Goal: Information Seeking & Learning: Stay updated

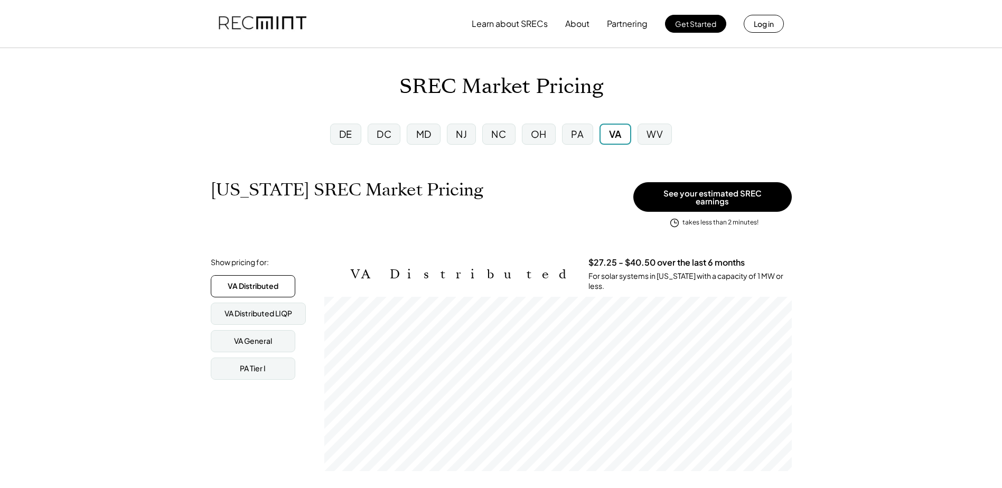
scroll to position [174, 467]
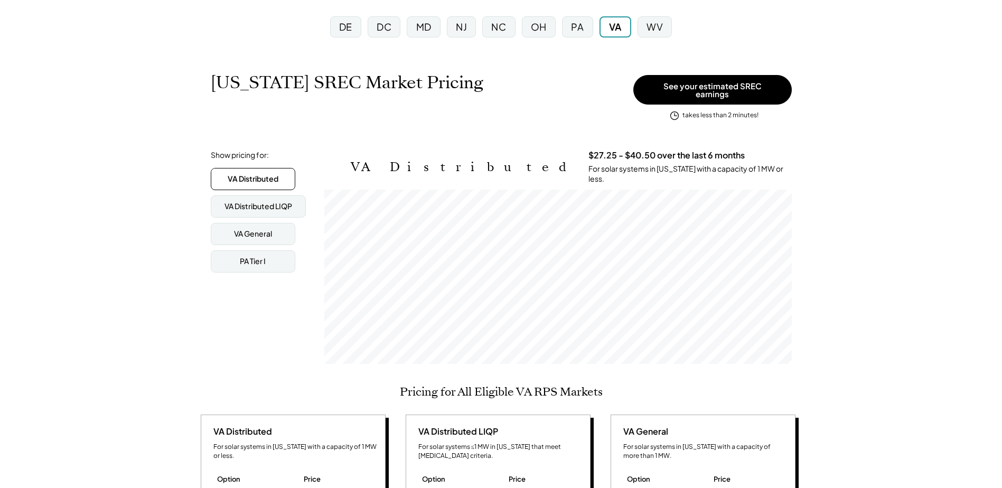
scroll to position [0, 0]
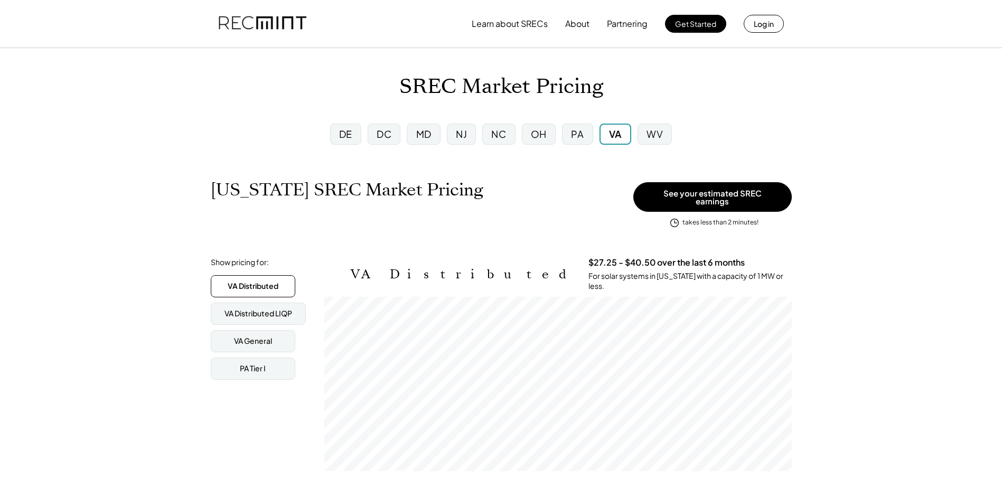
click at [423, 135] on div "MD" at bounding box center [423, 133] width 15 height 13
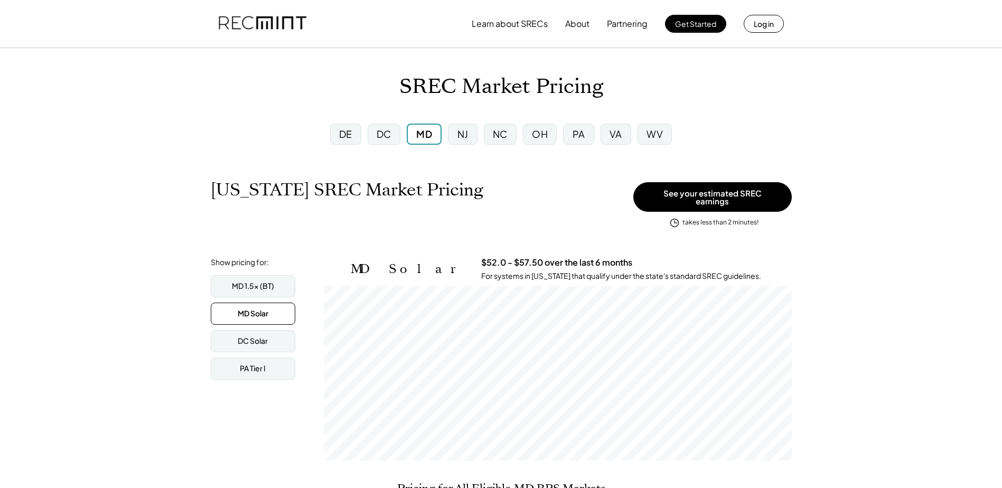
click at [382, 136] on div "DC" at bounding box center [384, 133] width 15 height 13
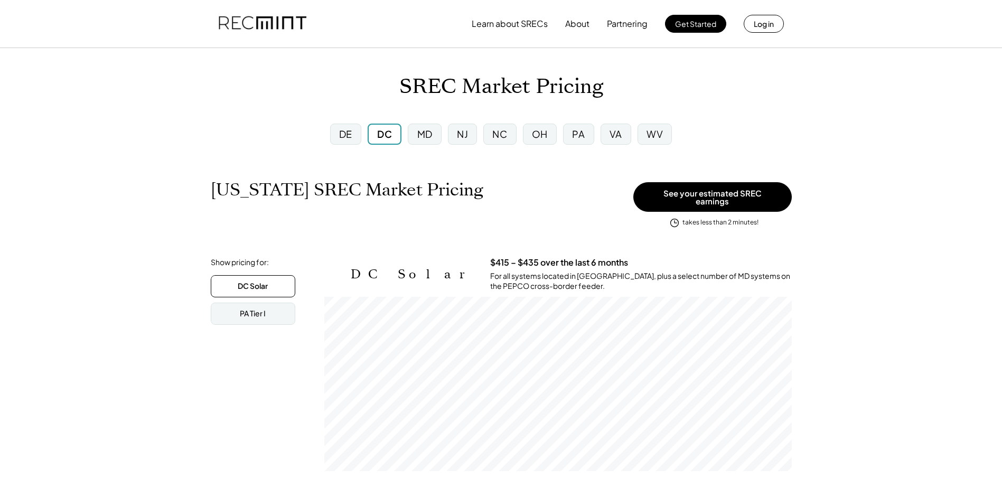
click at [431, 126] on div "MD" at bounding box center [424, 134] width 33 height 21
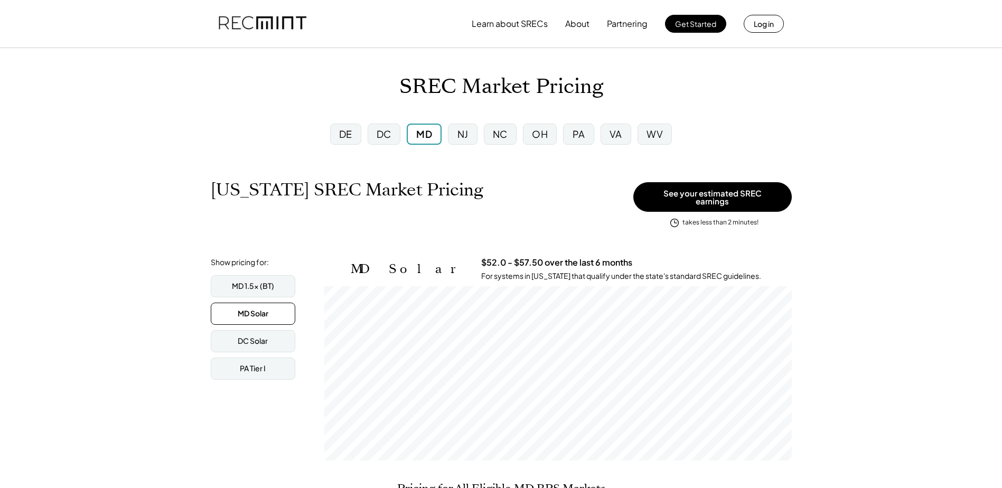
click at [467, 129] on div "NJ" at bounding box center [462, 133] width 11 height 13
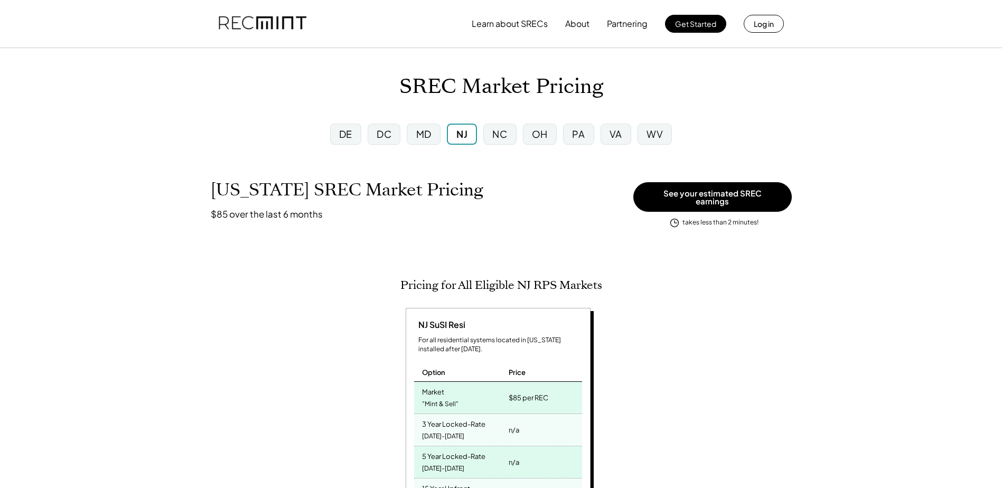
click at [501, 140] on div "NC" at bounding box center [499, 133] width 15 height 13
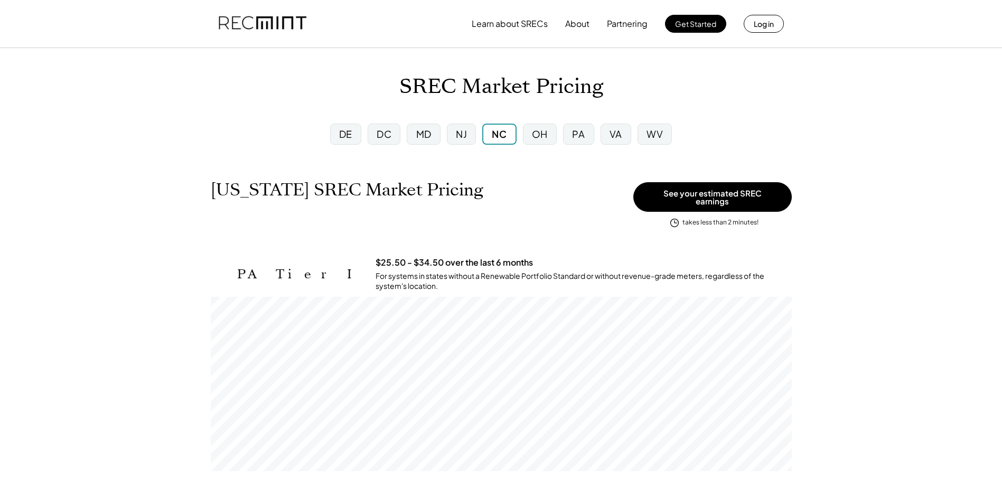
click at [540, 125] on div "OH" at bounding box center [540, 134] width 34 height 21
click at [583, 135] on div "PA" at bounding box center [578, 133] width 13 height 13
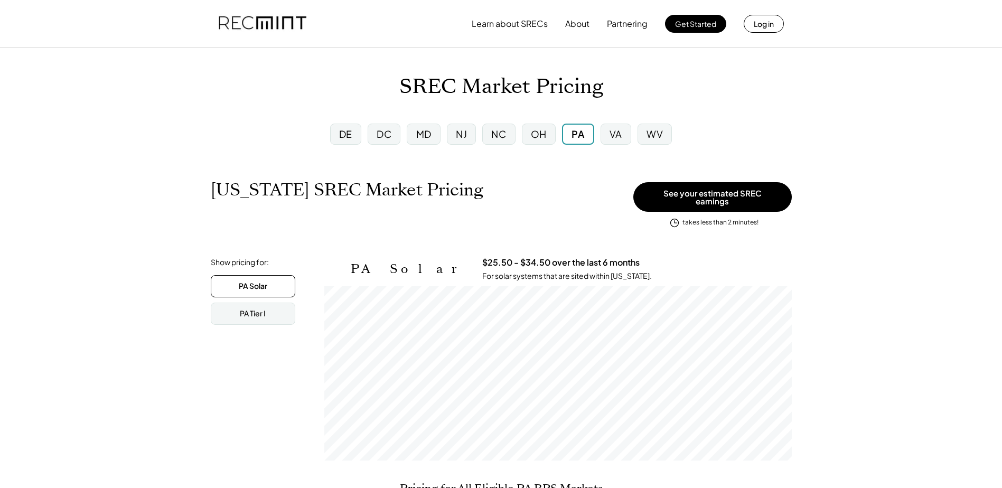
click at [383, 137] on div "DC" at bounding box center [384, 133] width 15 height 13
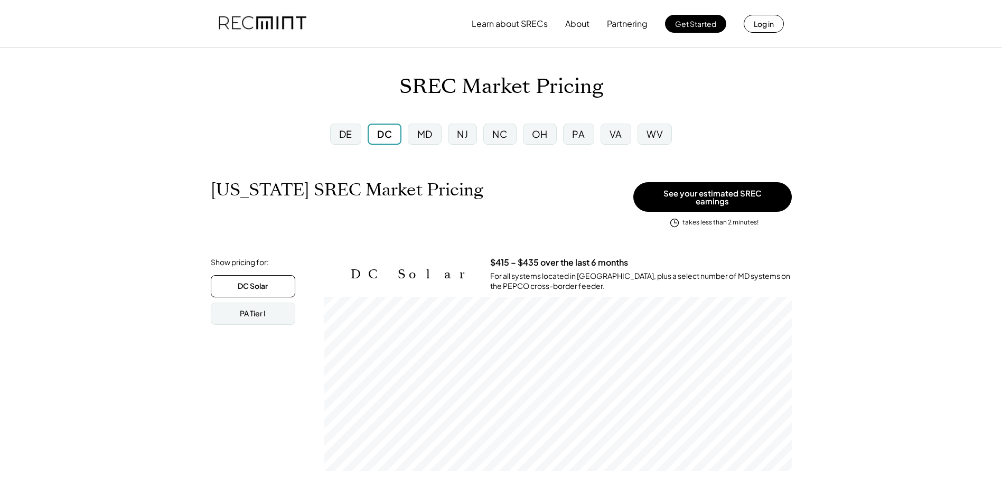
click at [341, 128] on div "DE" at bounding box center [345, 133] width 13 height 13
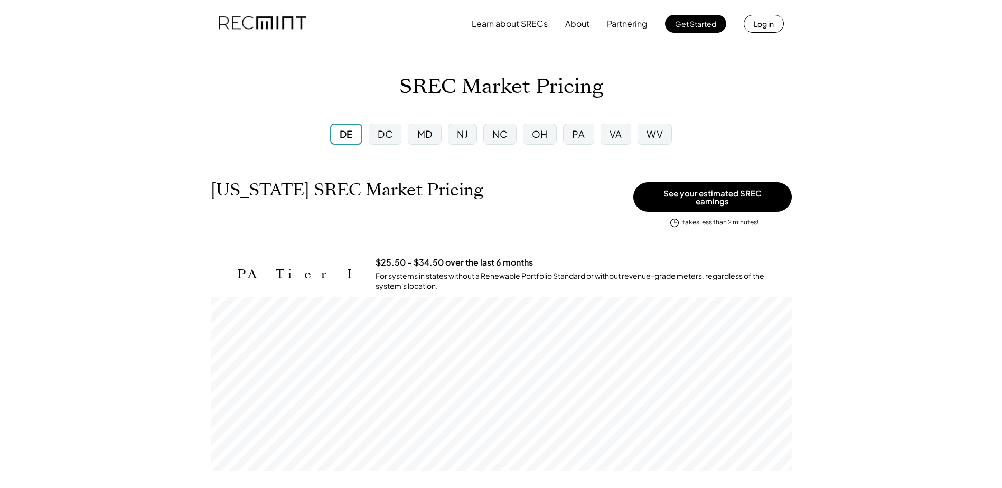
click at [659, 137] on div "WV" at bounding box center [655, 133] width 16 height 13
click at [621, 138] on div "VA" at bounding box center [615, 134] width 31 height 21
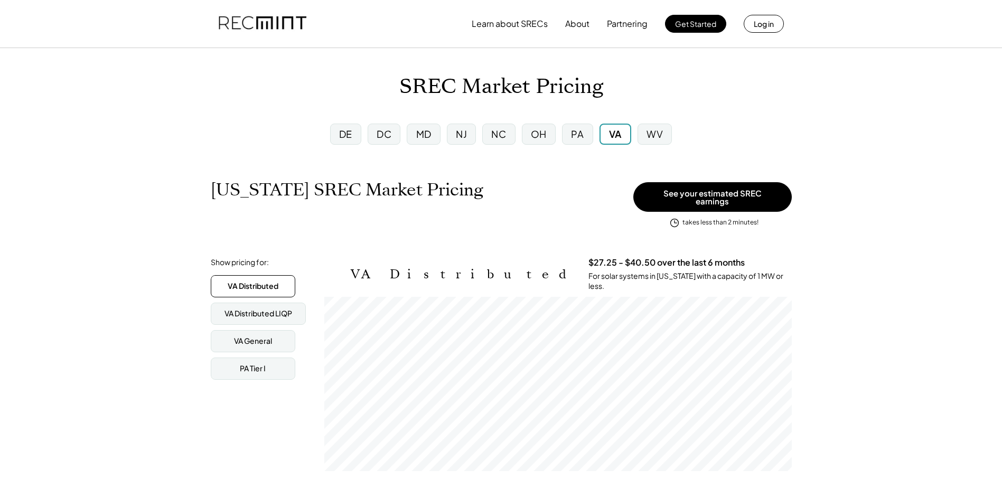
click at [411, 128] on div "MD" at bounding box center [423, 134] width 33 height 21
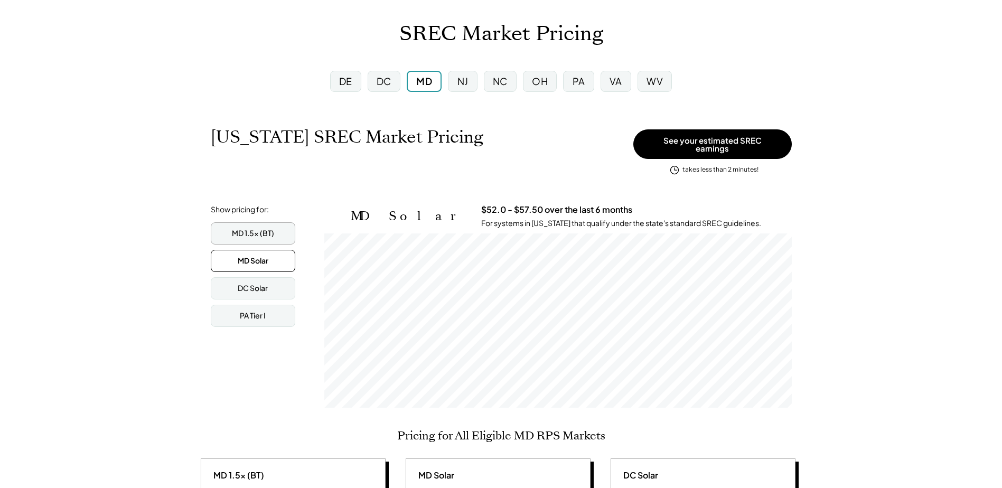
click at [263, 228] on div "MD 1.5x (BT)" at bounding box center [253, 233] width 42 height 11
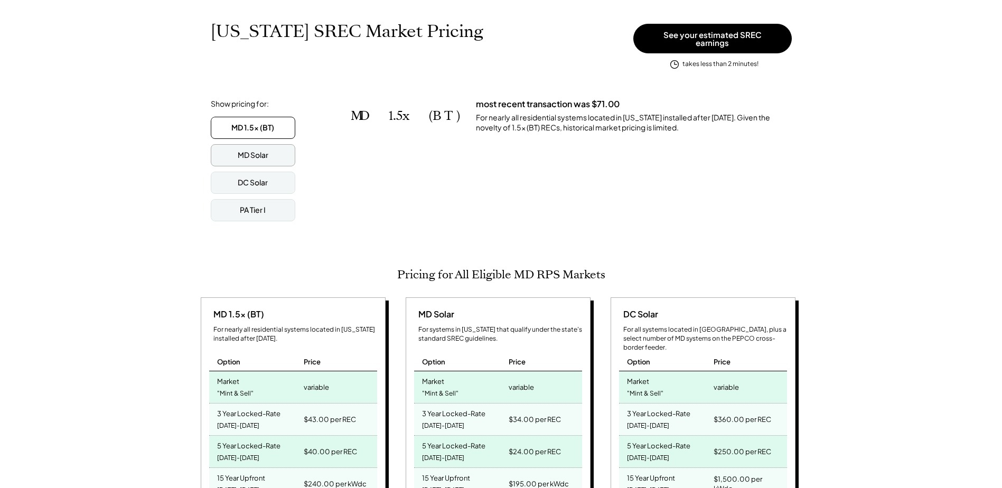
click at [247, 150] on div "MD Solar" at bounding box center [253, 155] width 31 height 11
